Goal: Check status: Check status

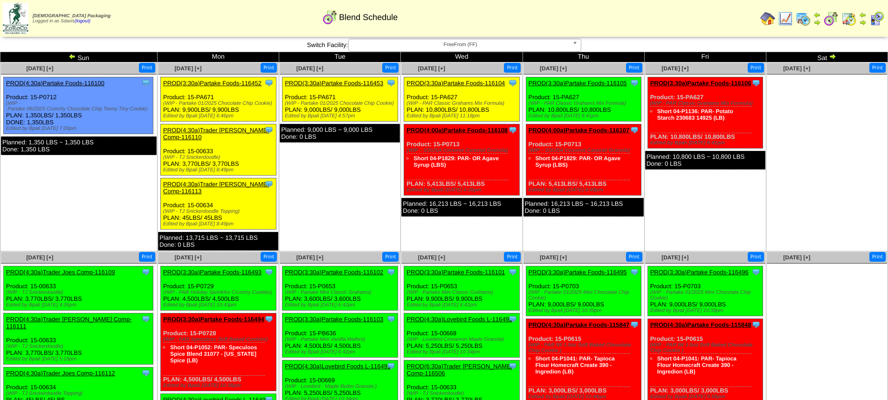
click at [785, 21] on img at bounding box center [785, 18] width 15 height 15
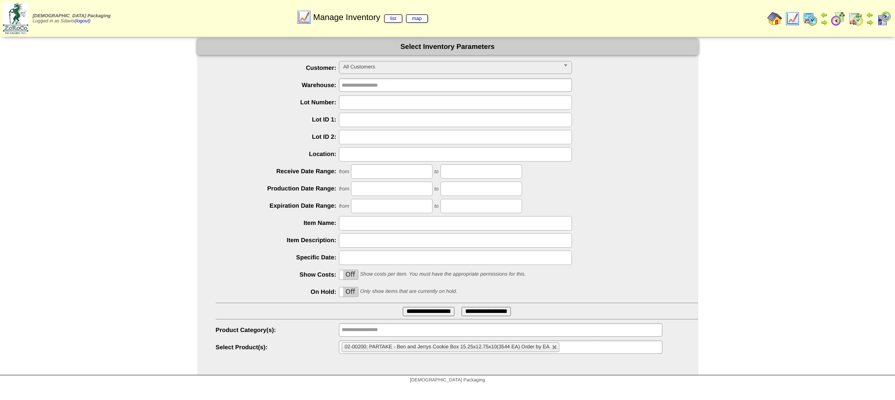
click at [397, 105] on input "text" at bounding box center [455, 103] width 233 height 14
type input "*******"
click at [403, 307] on input "**********" at bounding box center [429, 311] width 52 height 9
